Goal: Task Accomplishment & Management: Manage account settings

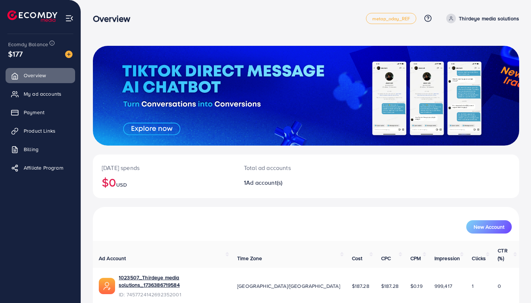
click at [500, 20] on p "Thirdeye media solutions" at bounding box center [489, 18] width 60 height 9
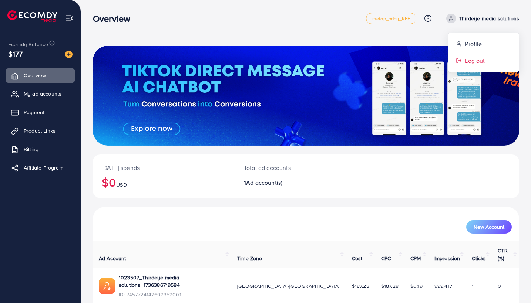
click at [483, 55] on link "Log out" at bounding box center [483, 61] width 70 height 17
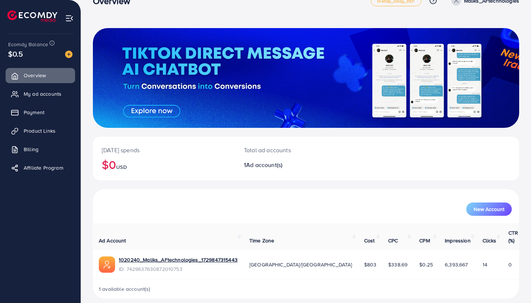
scroll to position [17, 0]
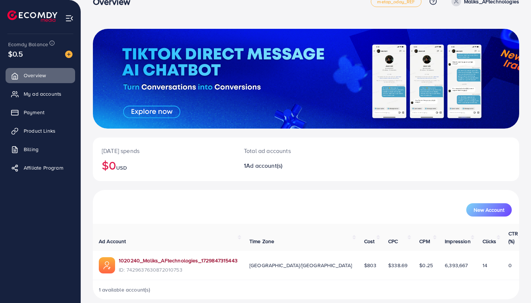
click at [195, 257] on link "1020240_Maliks_AFtechnologies_1729847315443" at bounding box center [178, 260] width 119 height 7
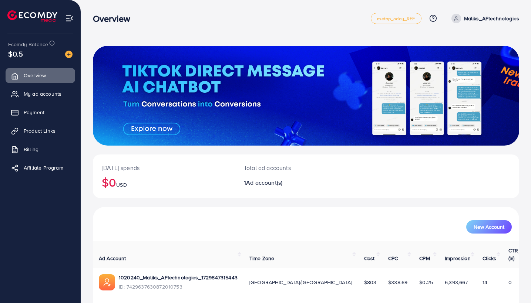
scroll to position [0, 0]
click at [478, 19] on p "Maliks_AFtechnologies" at bounding box center [491, 18] width 55 height 9
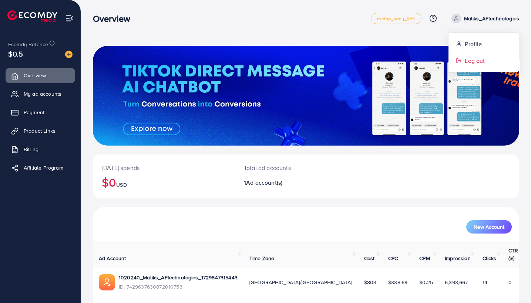
click at [466, 67] on link "Log out" at bounding box center [483, 61] width 70 height 17
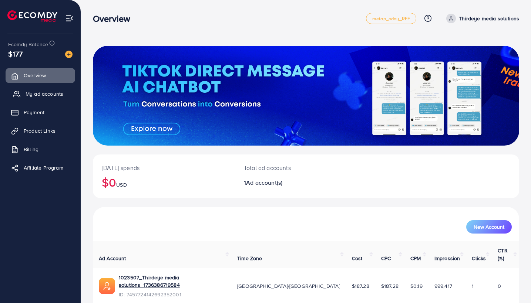
click at [50, 97] on span "My ad accounts" at bounding box center [45, 93] width 38 height 7
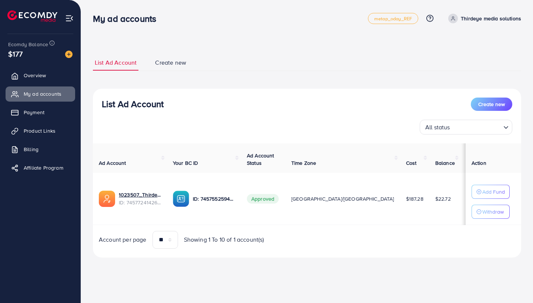
click at [505, 24] on div "My ad accounts metap_oday_REF Help Center Contact Support Plans and Pricing Ter…" at bounding box center [307, 18] width 428 height 21
click at [506, 21] on p "Thirdeye media solutions" at bounding box center [491, 18] width 60 height 9
click at [476, 62] on span "Log out" at bounding box center [476, 60] width 20 height 9
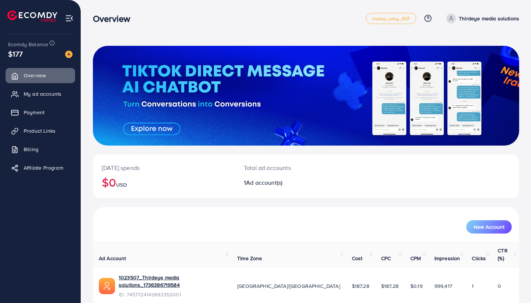
click at [477, 14] on p "Thirdeye media solutions" at bounding box center [489, 18] width 60 height 9
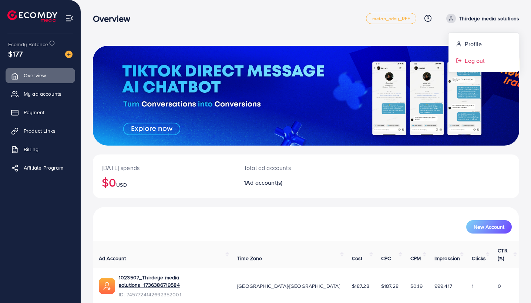
click at [458, 61] on line at bounding box center [459, 61] width 3 height 0
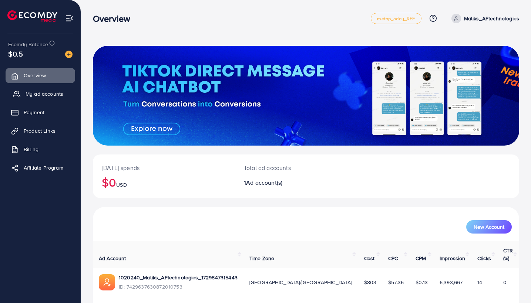
click at [28, 89] on link "My ad accounts" at bounding box center [41, 94] width 70 height 15
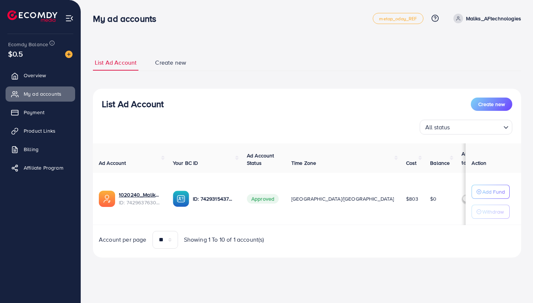
click at [466, 14] on p "Maliks_AFtechnologies" at bounding box center [493, 18] width 55 height 9
click at [466, 57] on link "Log out" at bounding box center [485, 61] width 70 height 17
